Goal: Information Seeking & Learning: Check status

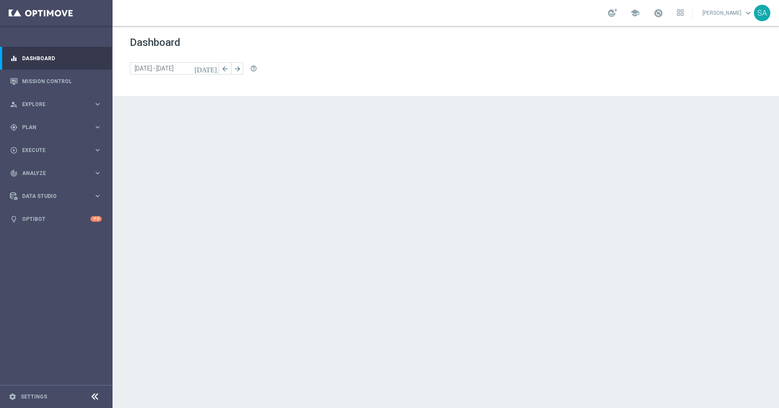
click at [0, 0] on div at bounding box center [0, 0] width 0 height 0
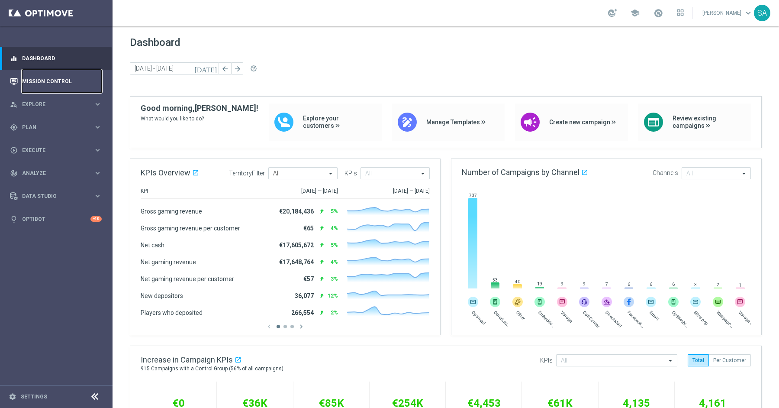
click at [52, 80] on link "Mission Control" at bounding box center [62, 81] width 80 height 23
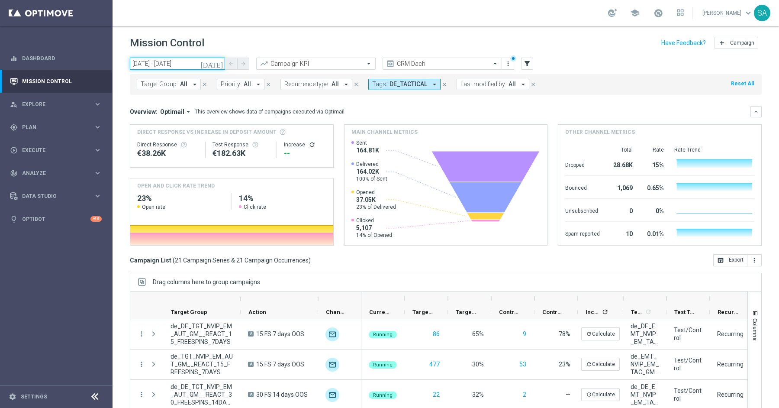
click at [192, 63] on input "12 Sep 2025 - 12 Sep 2025" at bounding box center [177, 64] width 95 height 12
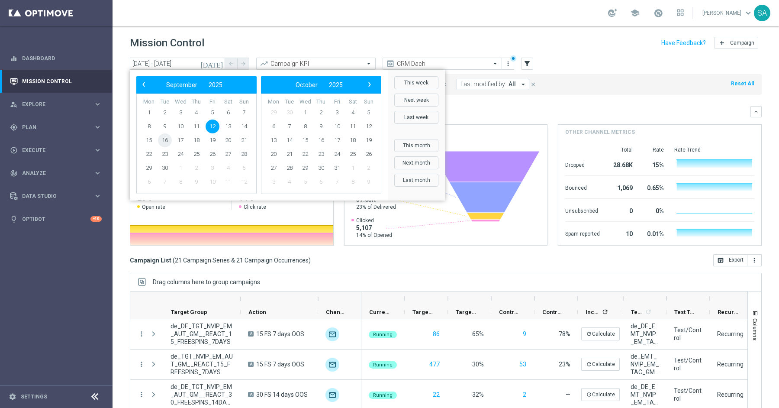
click at [163, 141] on span "16" at bounding box center [165, 140] width 14 height 14
type input "16 Sep 2025 - 16 Sep 2025"
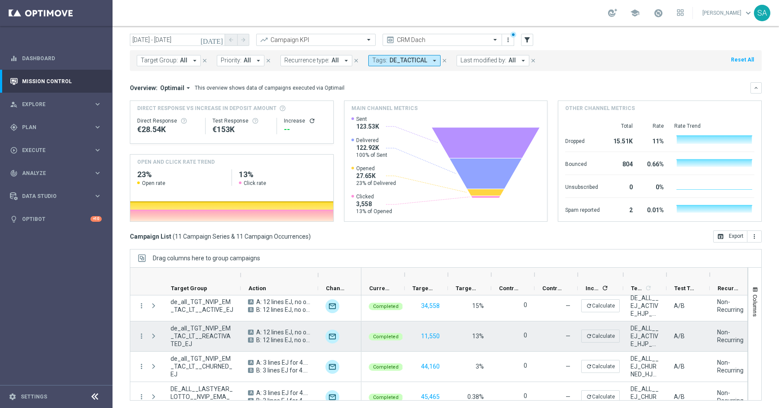
scroll to position [143, 0]
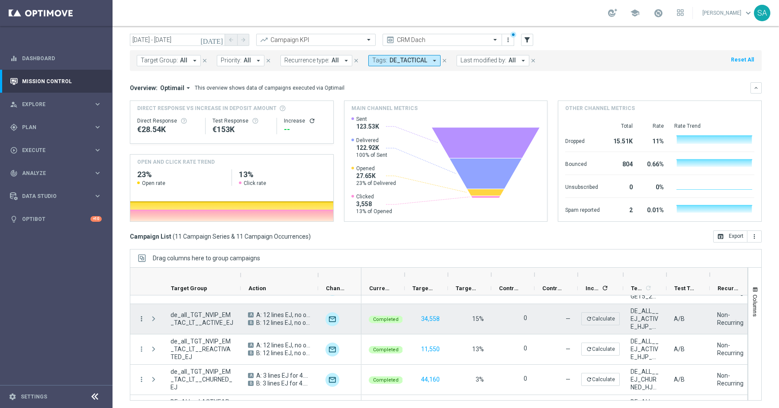
click at [141, 319] on icon "more_vert" at bounding box center [142, 319] width 8 height 8
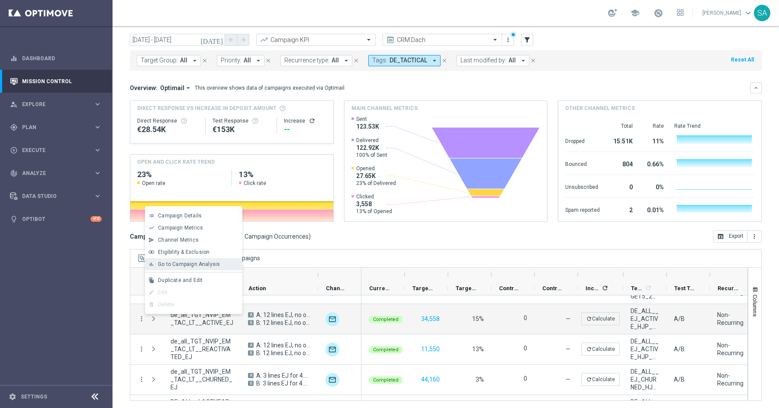
click at [180, 263] on span "Go to Campaign Analysis" at bounding box center [189, 264] width 62 height 6
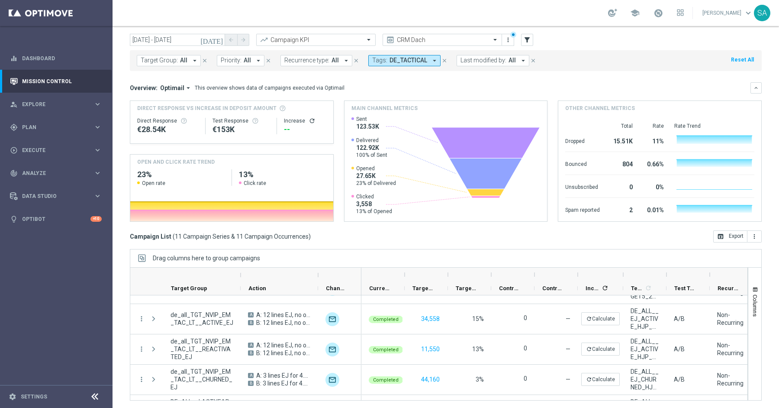
click at [122, 338] on div "today 16 Sep 2025 - 16 Sep 2025 arrow_back arrow_forward Campaign KPI trending_…" at bounding box center [445, 205] width 666 height 342
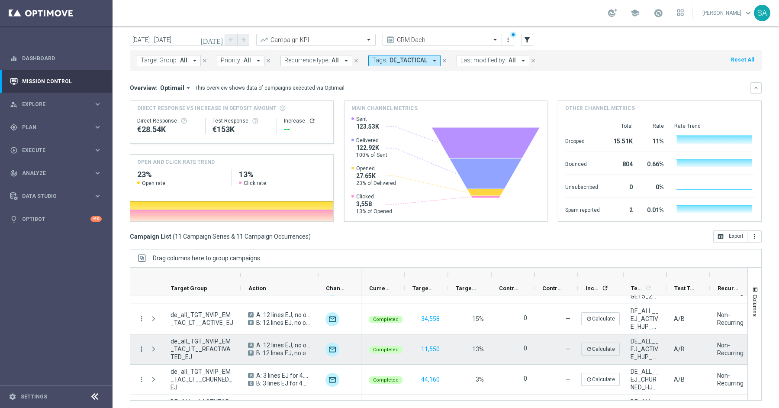
click at [141, 345] on icon "more_vert" at bounding box center [142, 349] width 8 height 8
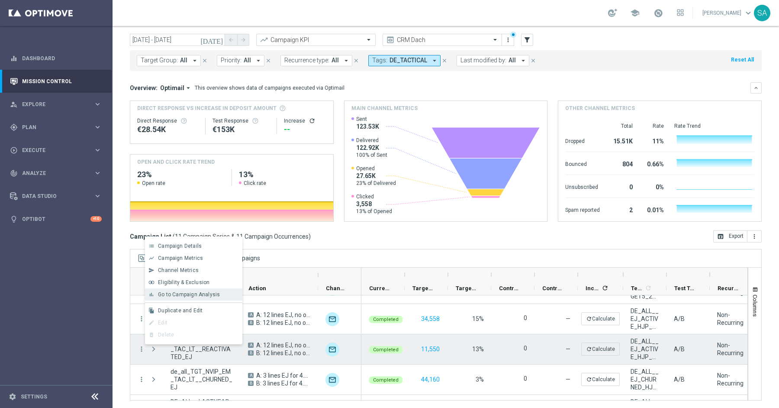
click at [180, 295] on span "Go to Campaign Analysis" at bounding box center [189, 294] width 62 height 6
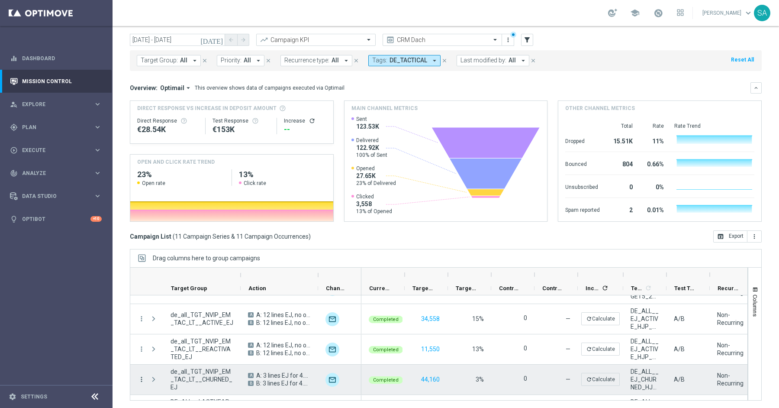
click at [141, 375] on icon "more_vert" at bounding box center [142, 379] width 8 height 8
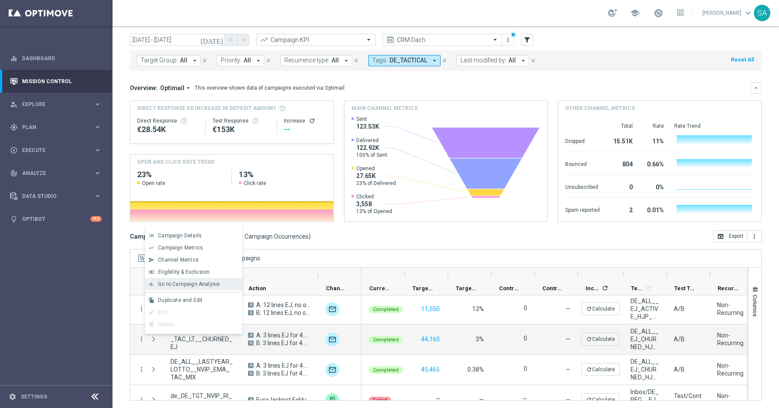
click at [174, 285] on span "Go to Campaign Analysis" at bounding box center [189, 284] width 62 height 6
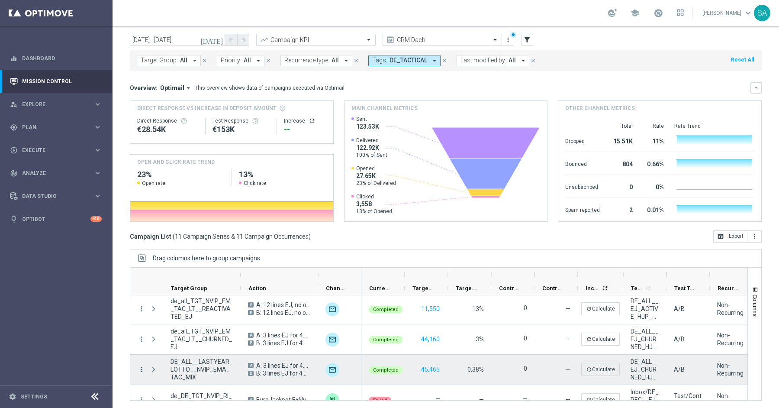
click at [141, 367] on icon "more_vert" at bounding box center [142, 369] width 8 height 8
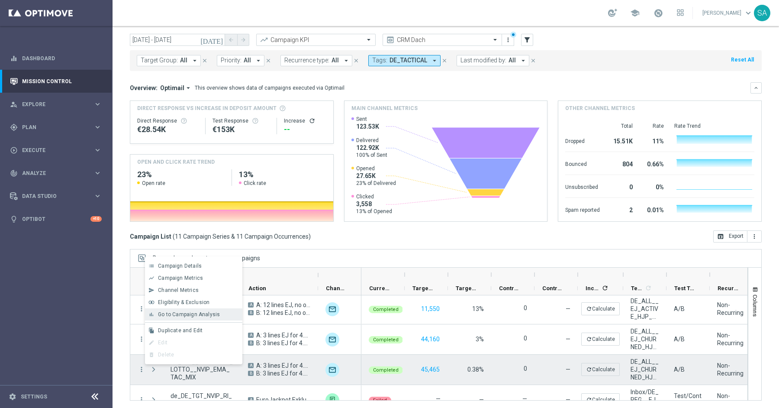
click at [177, 317] on span "Go to Campaign Analysis" at bounding box center [189, 314] width 62 height 6
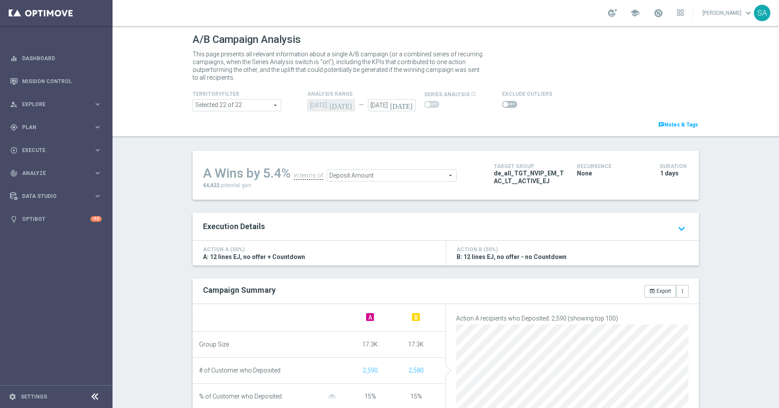
scroll to position [435, 0]
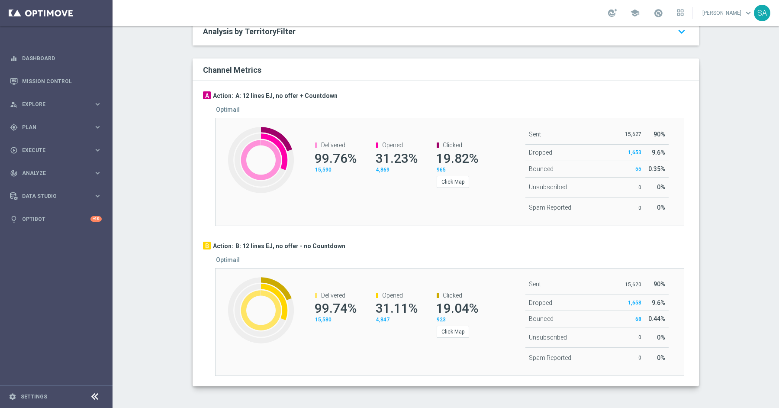
type input "Lottery Stake Amount"
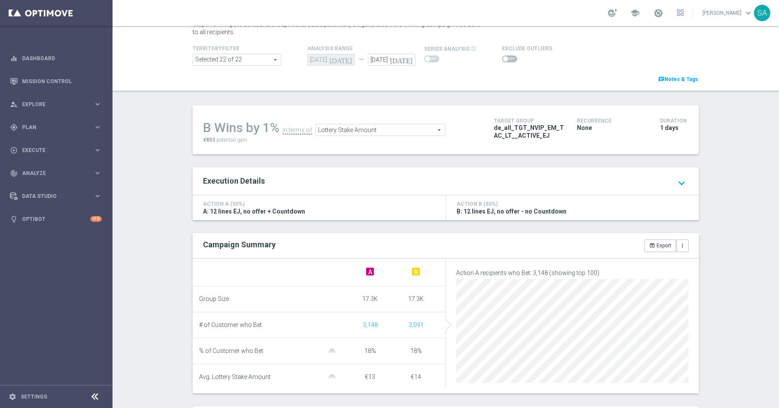
scroll to position [46, 0]
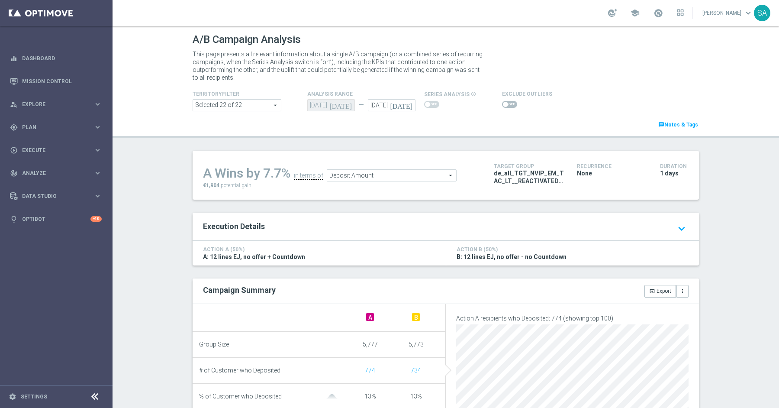
click at [370, 174] on span "Deposit Amount" at bounding box center [391, 175] width 129 height 11
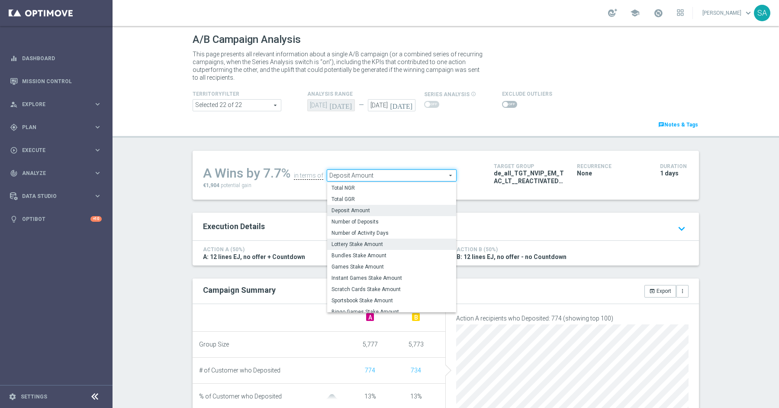
click at [375, 242] on span "Lottery Stake Amount" at bounding box center [391, 244] width 120 height 7
type input "Lottery Stake Amount"
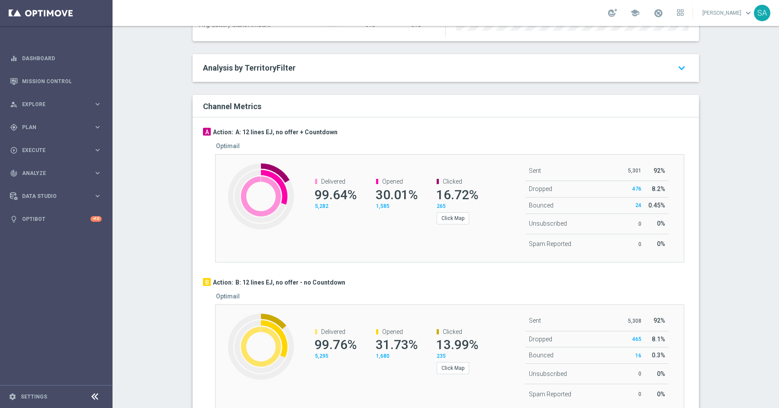
scroll to position [401, 0]
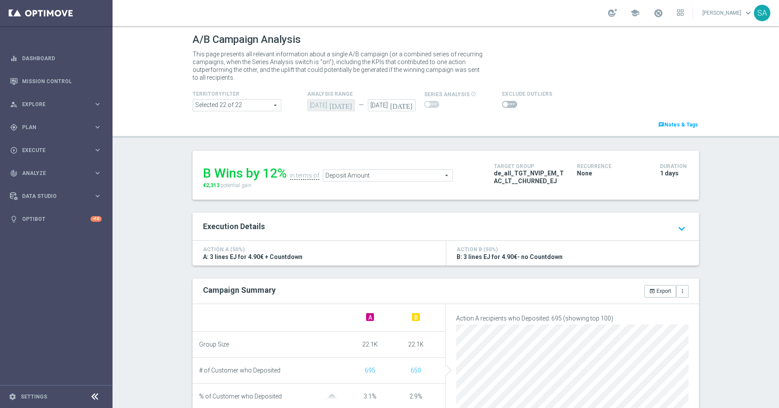
click at [384, 175] on span "Deposit Amount" at bounding box center [387, 175] width 129 height 11
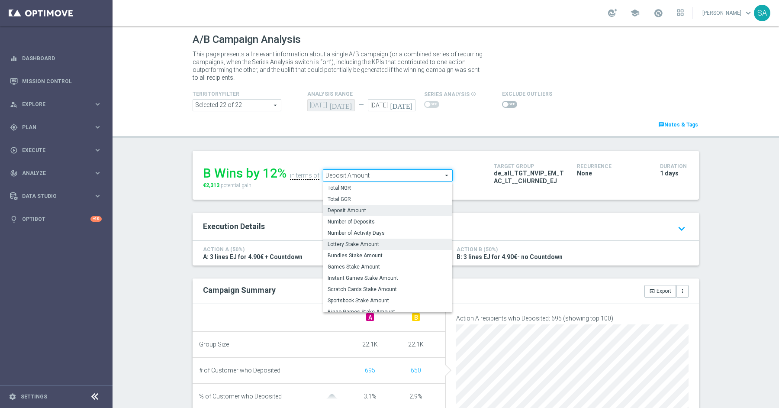
click at [373, 244] on span "Lottery Stake Amount" at bounding box center [387, 244] width 120 height 7
type input "Lottery Stake Amount"
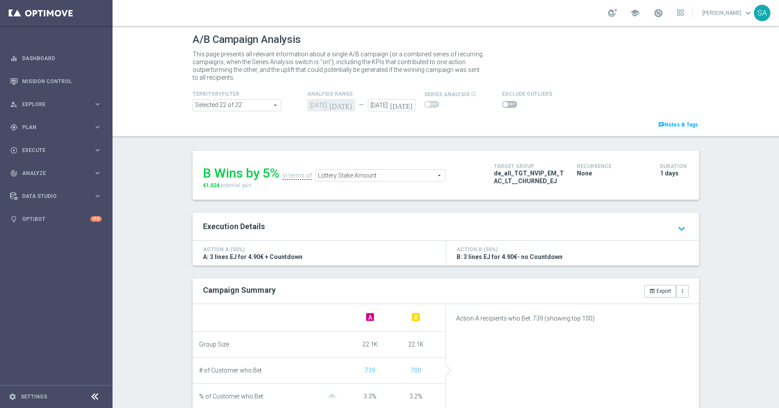
scroll to position [388, 0]
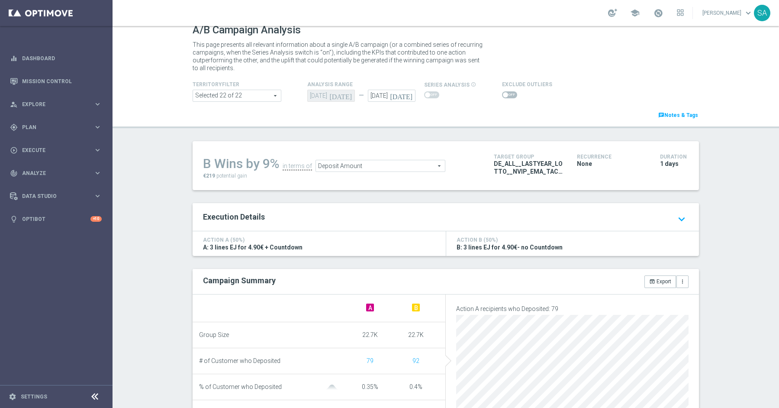
scroll to position [14, 0]
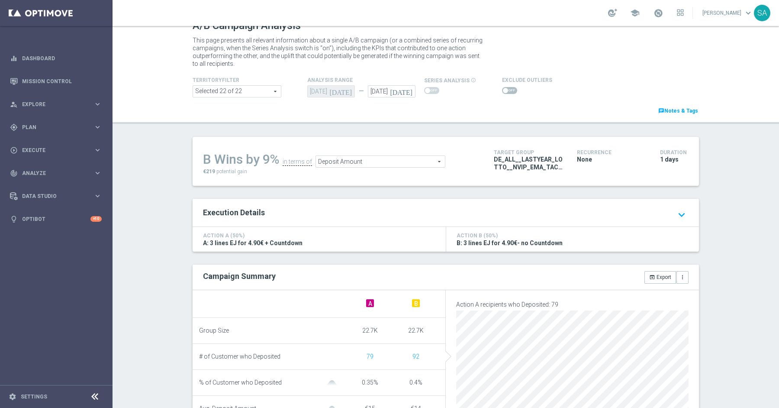
click at [375, 160] on span "Deposit Amount" at bounding box center [380, 161] width 129 height 11
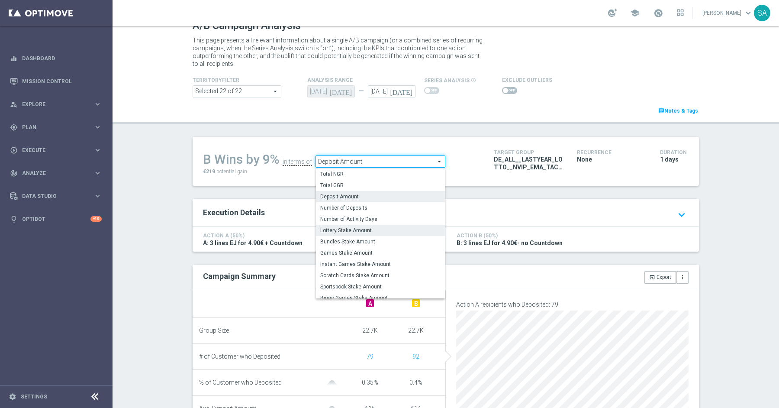
click at [369, 228] on span "Lottery Stake Amount" at bounding box center [380, 230] width 120 height 7
type input "Lottery Stake Amount"
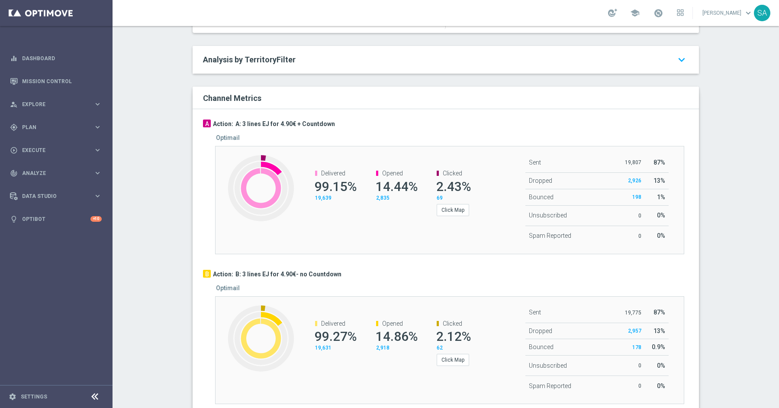
scroll to position [435, 0]
